Goal: Find specific page/section: Find specific page/section

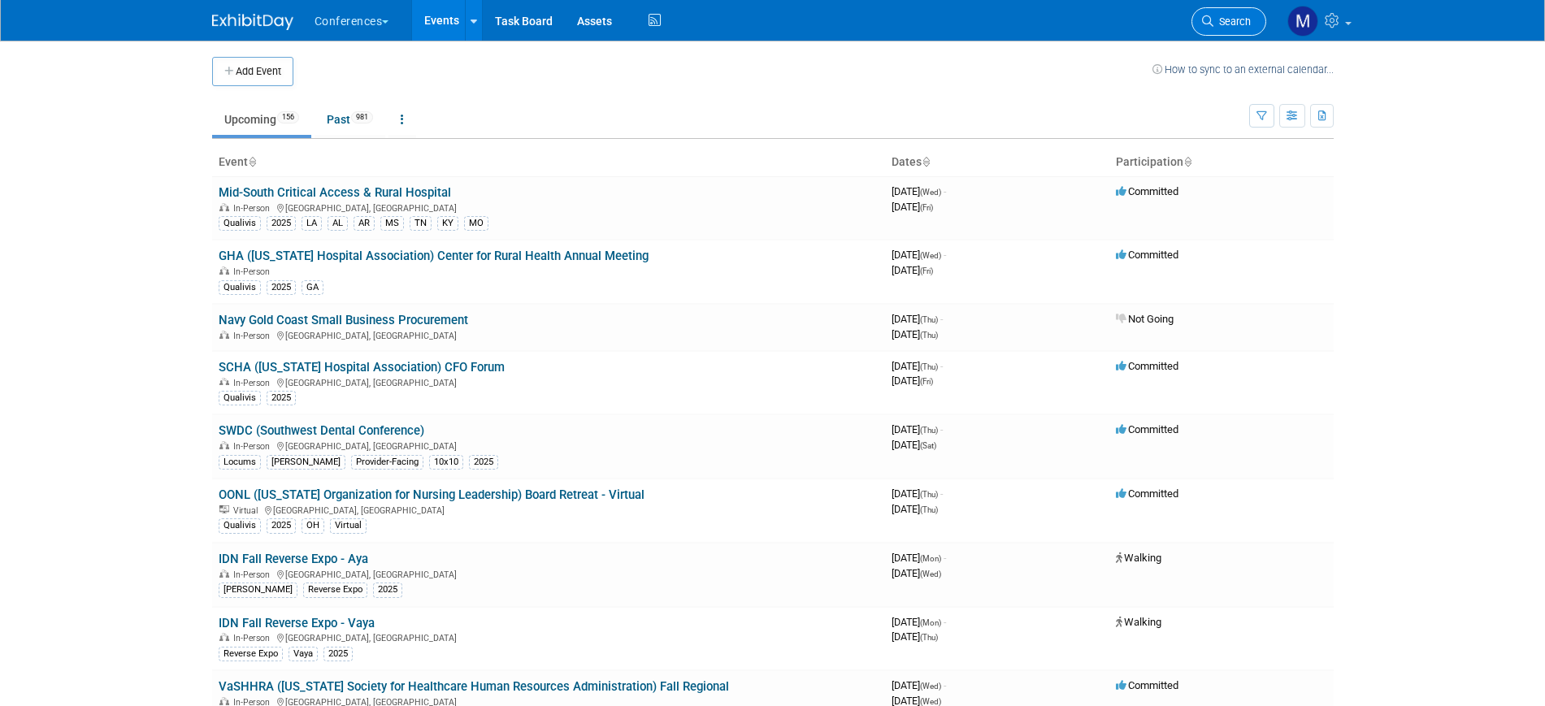
click at [1225, 21] on span "Search" at bounding box center [1232, 21] width 37 height 12
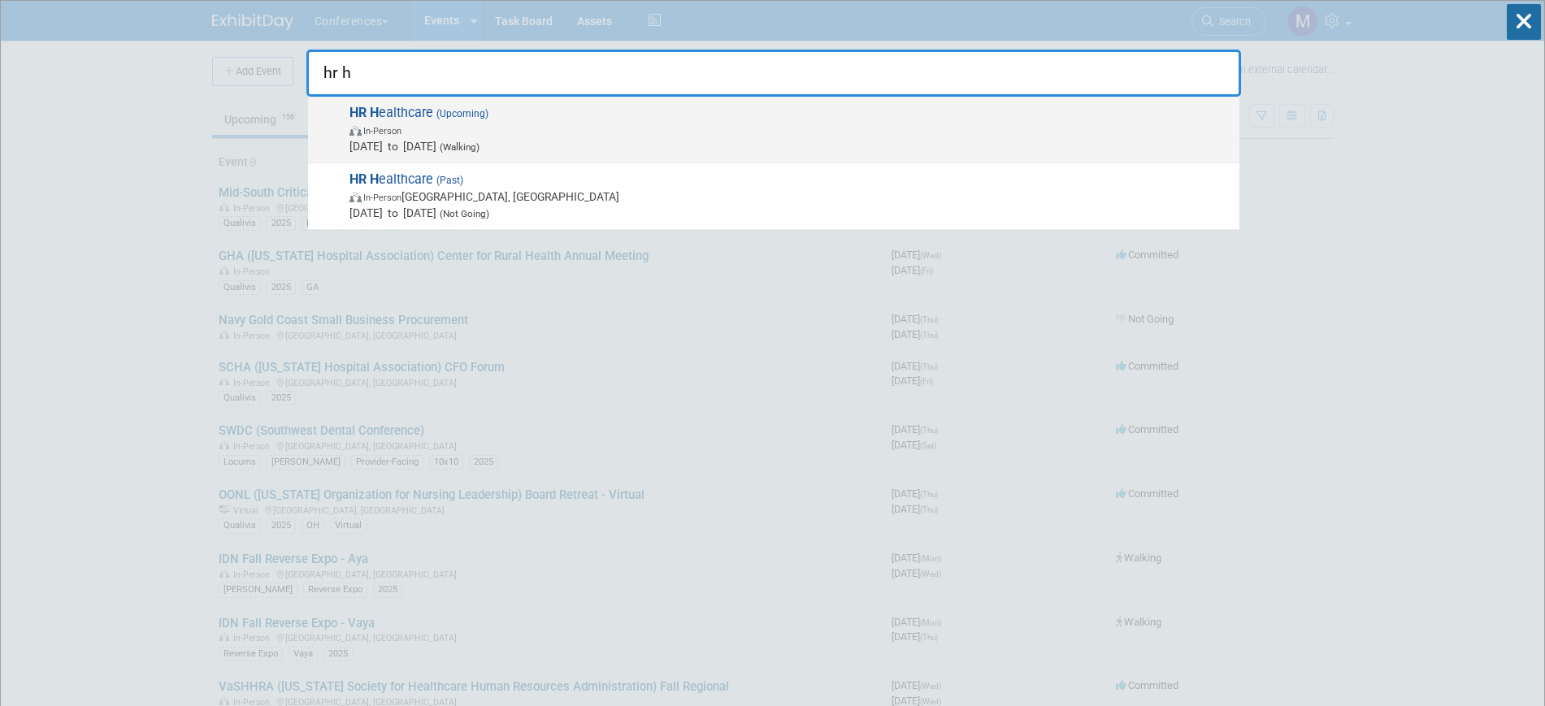
type input "hr h"
click at [434, 136] on span "In-Person" at bounding box center [791, 130] width 882 height 16
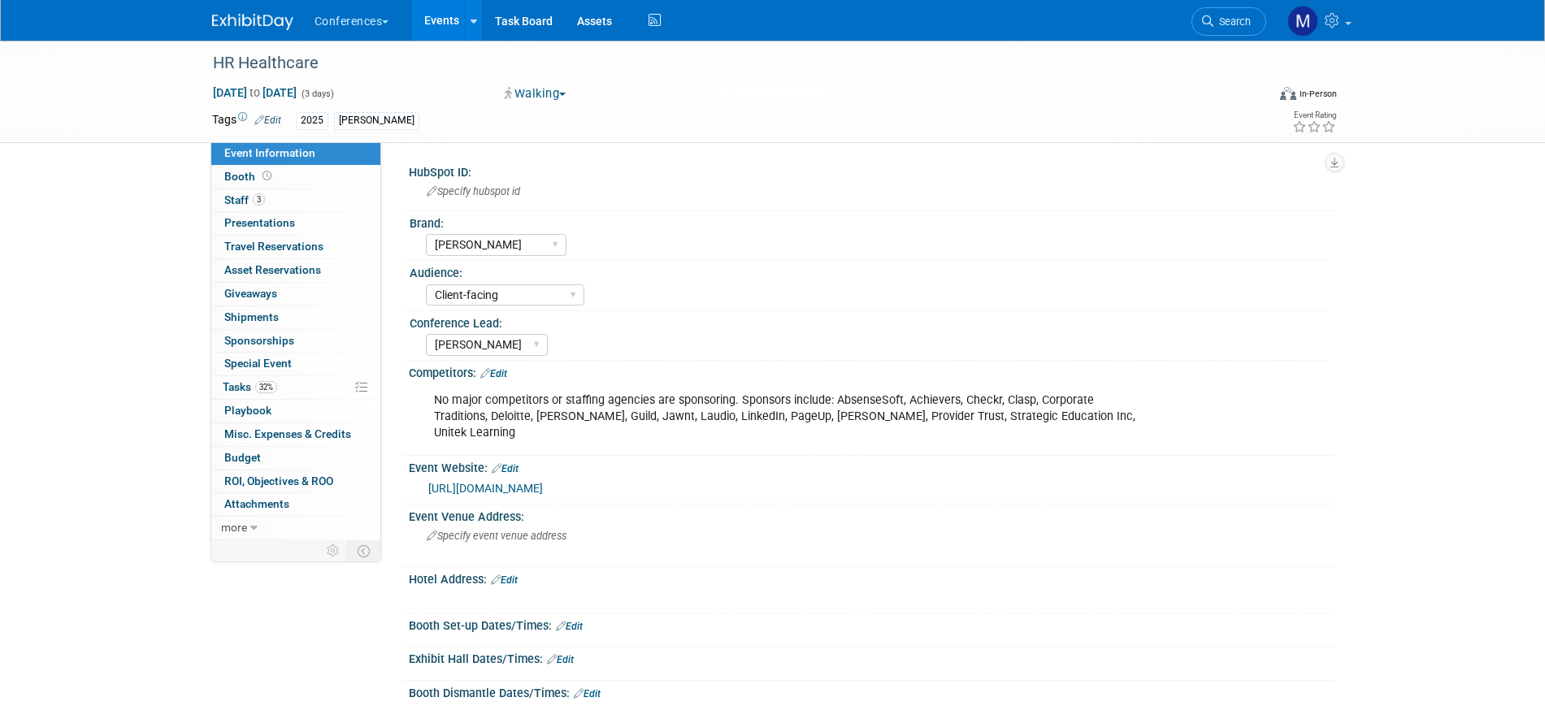
select select "[PERSON_NAME]"
select select "Client-facing"
select select "Marygrace"
